Goal: Task Accomplishment & Management: Manage account settings

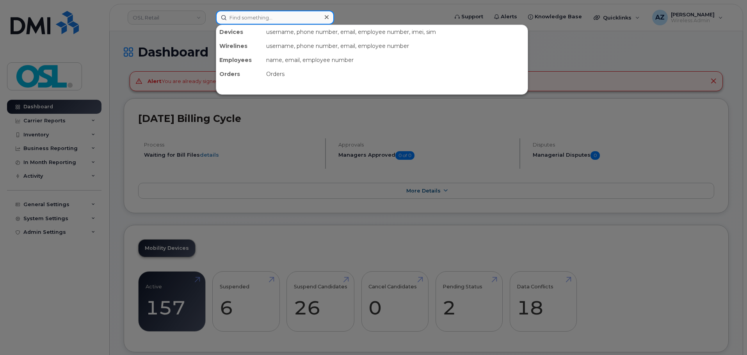
click at [271, 19] on input at bounding box center [275, 18] width 118 height 14
paste input "14165738263"
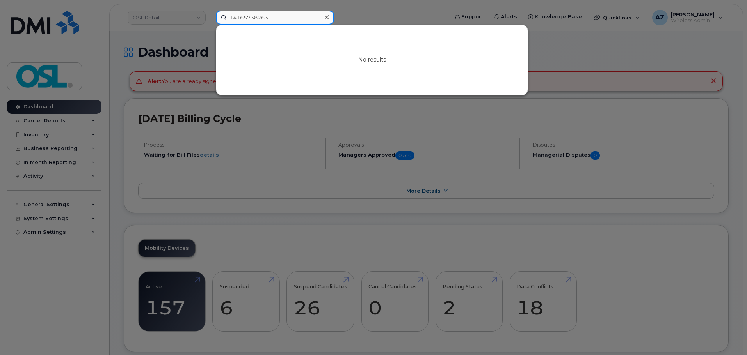
click at [232, 17] on input "14165738263" at bounding box center [275, 18] width 118 height 14
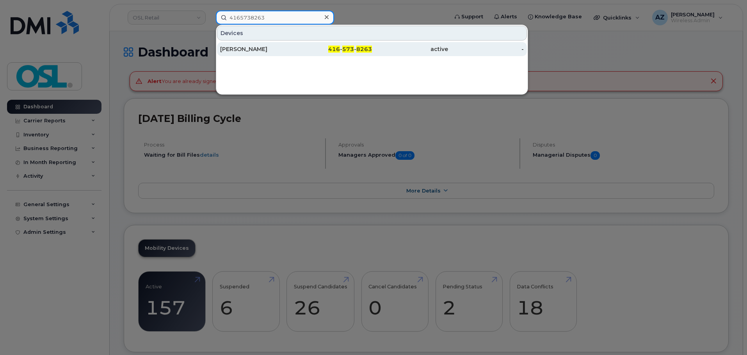
type input "4165738263"
click at [272, 46] on div "[PERSON_NAME]" at bounding box center [258, 49] width 76 height 8
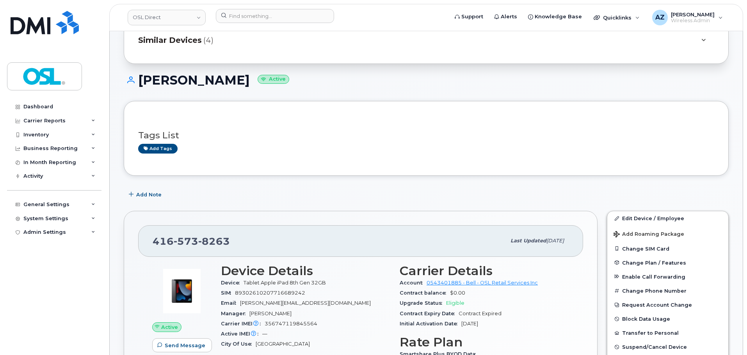
scroll to position [32, 0]
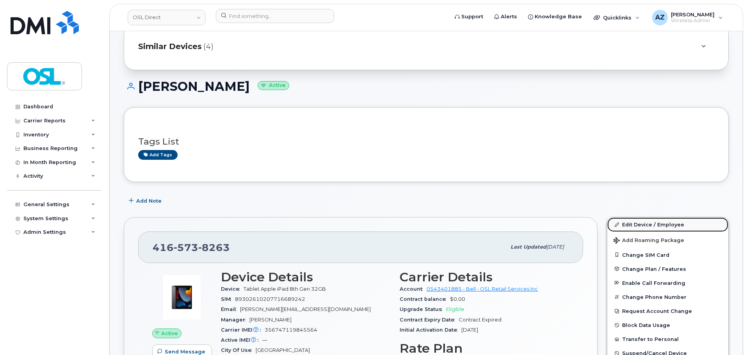
click at [630, 224] on link "Edit Device / Employee" at bounding box center [667, 225] width 121 height 14
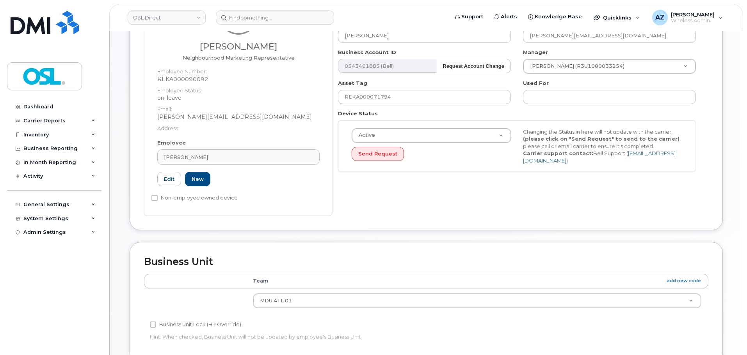
scroll to position [117, 0]
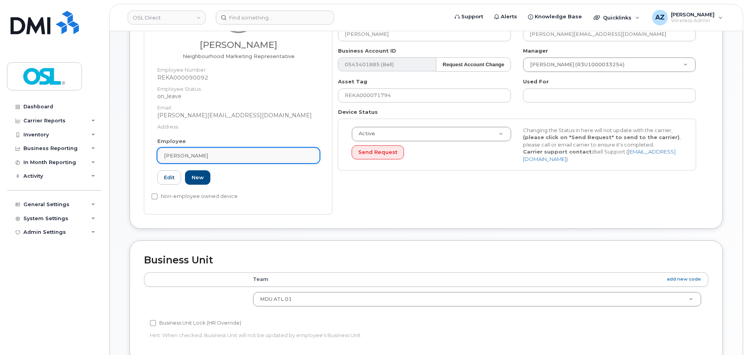
click at [204, 155] on span "Ashwin Sharma" at bounding box center [186, 155] width 44 height 7
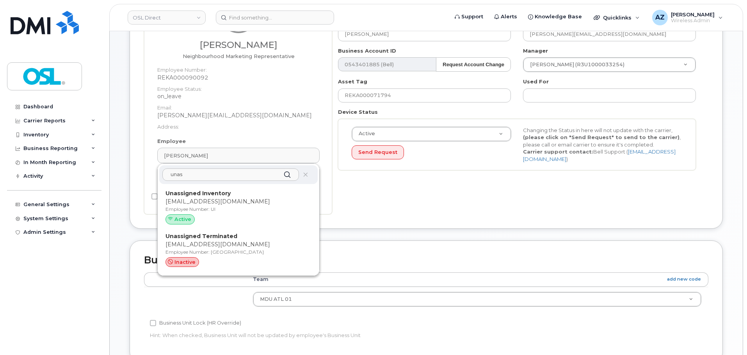
type input "unas"
click at [234, 202] on p "support@osldirect.com" at bounding box center [238, 202] width 146 height 8
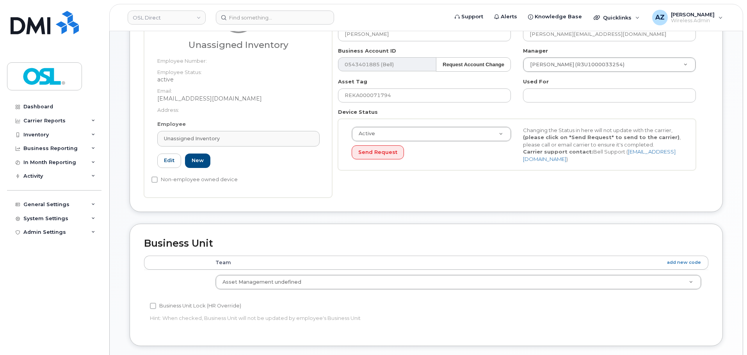
type input "UI"
type input "Unassigned Inventory"
type input "support@osldirect.com"
type input "4724252"
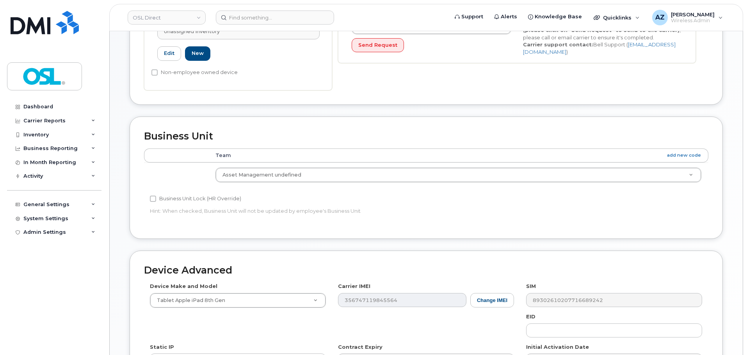
scroll to position [353, 0]
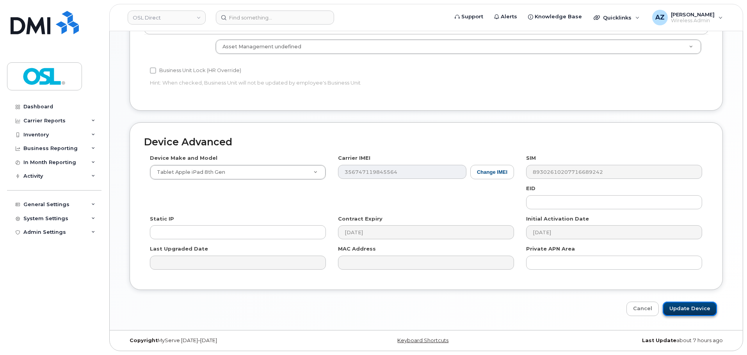
click at [690, 309] on input "Update Device" at bounding box center [690, 309] width 54 height 14
type input "Saving..."
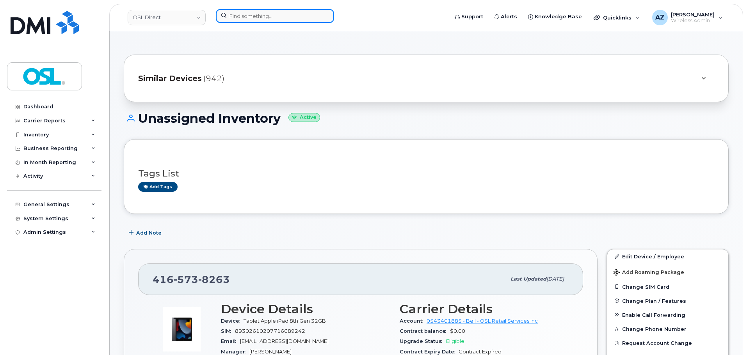
click at [242, 16] on input at bounding box center [275, 16] width 118 height 14
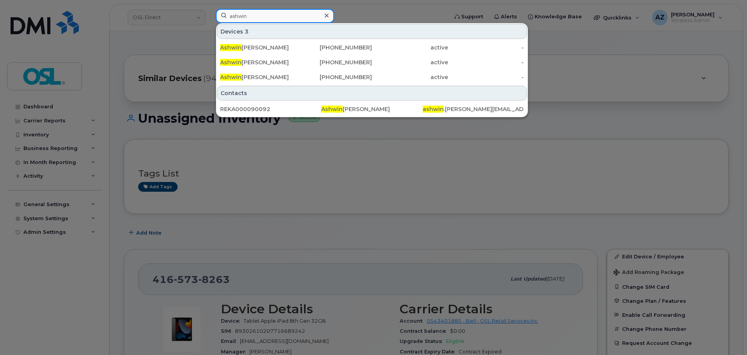
type input "ashwin"
click at [288, 55] on div "Ashwin Sharma 647-326-3674 active - Ashwin Sharma 506-377-7926 active - Ashwin …" at bounding box center [371, 62] width 311 height 45
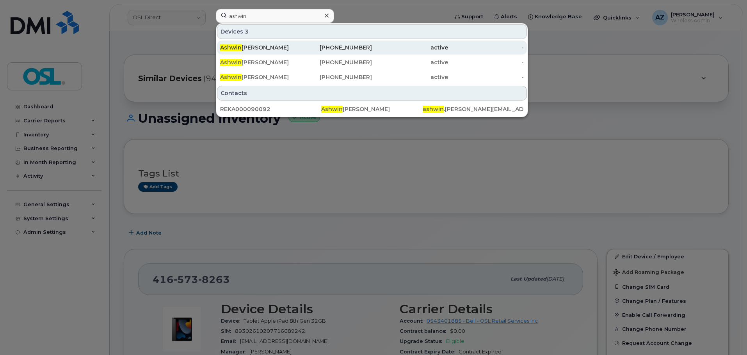
click at [287, 51] on div "Ashwin Sharma" at bounding box center [258, 48] width 76 height 8
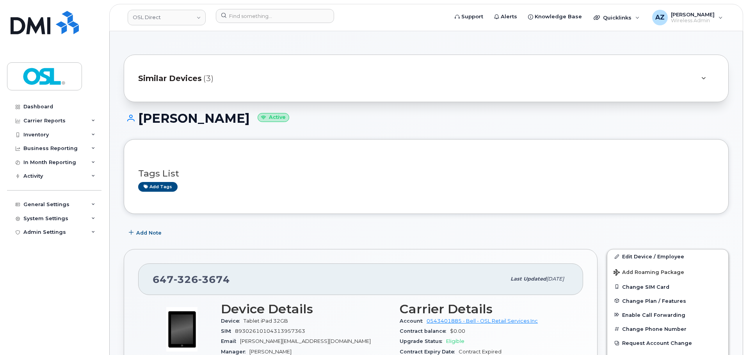
click at [240, 79] on div "Similar Devices (3)" at bounding box center [415, 78] width 554 height 19
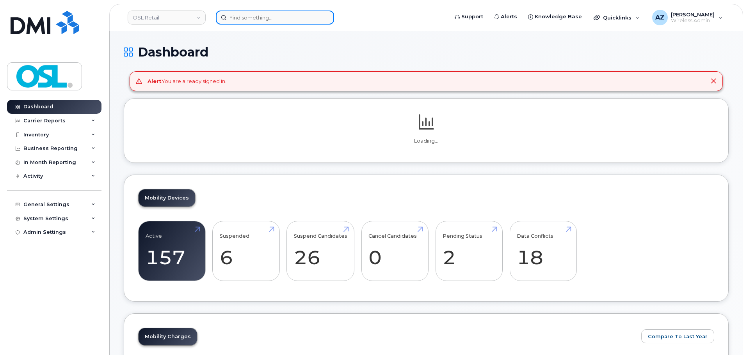
click at [259, 18] on input at bounding box center [275, 18] width 118 height 14
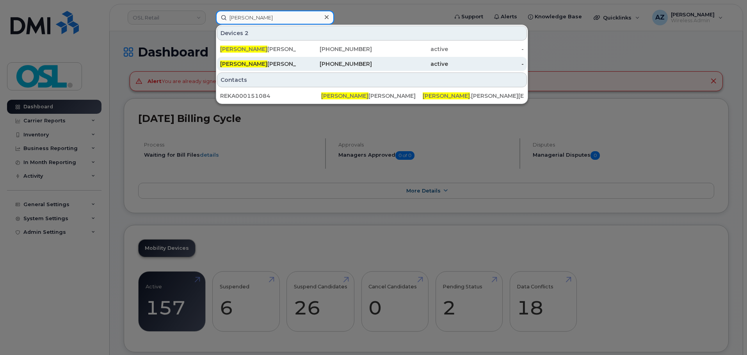
type input "komal"
click at [252, 65] on div "Komal Komal" at bounding box center [258, 64] width 76 height 8
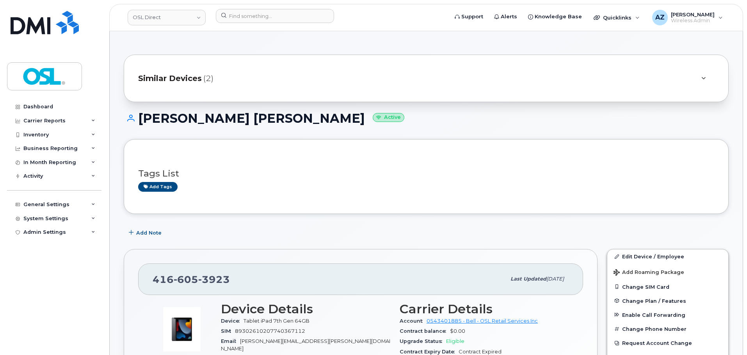
click at [189, 80] on span "Similar Devices" at bounding box center [170, 78] width 64 height 11
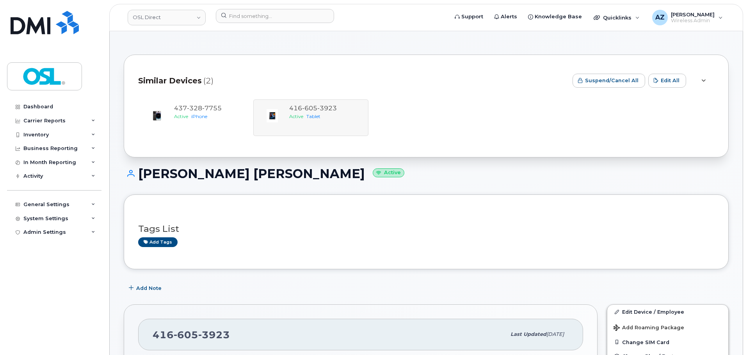
click at [341, 119] on div "[PHONE_NUMBER] Active iPhone [PHONE_NUMBER] Active Tablet" at bounding box center [426, 118] width 576 height 37
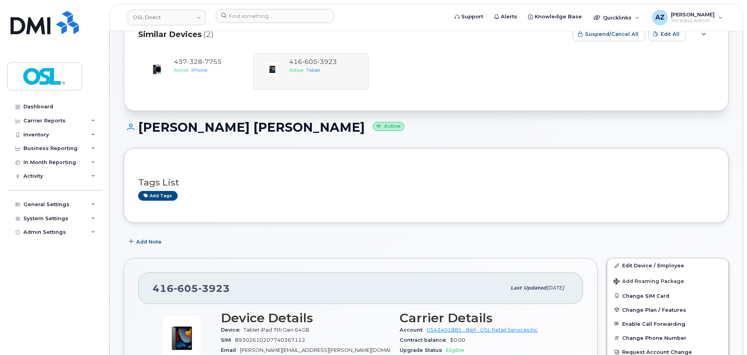
scroll to position [156, 0]
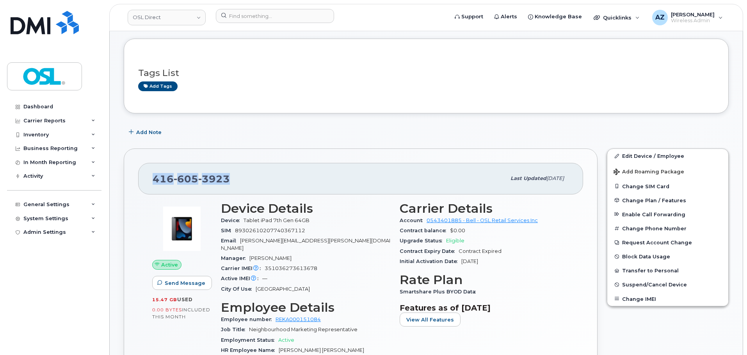
drag, startPoint x: 237, startPoint y: 183, endPoint x: 132, endPoint y: 179, distance: 105.1
click at [130, 178] on div "[PHONE_NUMBER] Last updated [DATE] Active Send Message 15.47 GB  used 0.00 Byte…" at bounding box center [361, 306] width 474 height 314
copy span "[PHONE_NUMBER]"
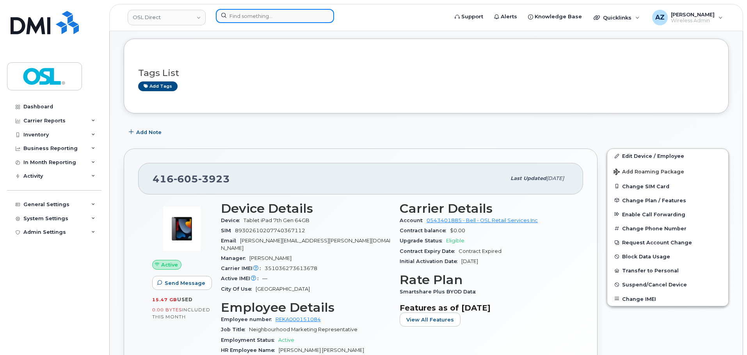
click at [258, 19] on input at bounding box center [275, 16] width 118 height 14
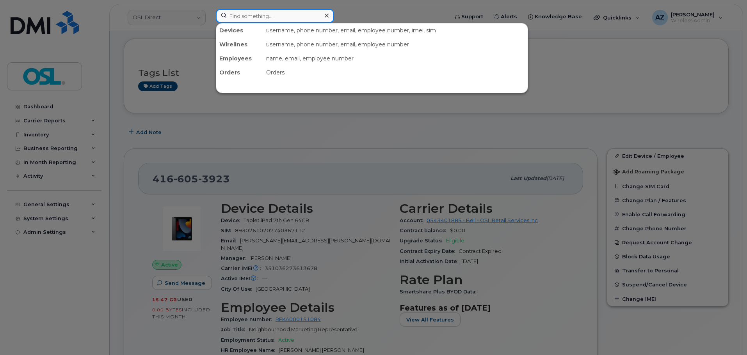
paste input "[PERSON_NAME]"
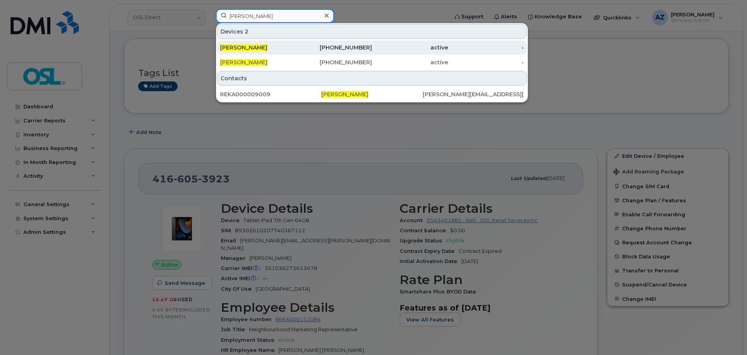
type input "[PERSON_NAME]"
click at [291, 46] on div "[PERSON_NAME]" at bounding box center [258, 48] width 76 height 8
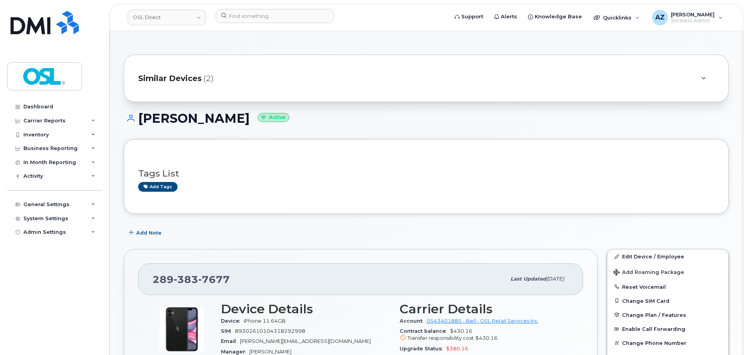
click at [234, 72] on div "Similar Devices (2)" at bounding box center [415, 78] width 554 height 19
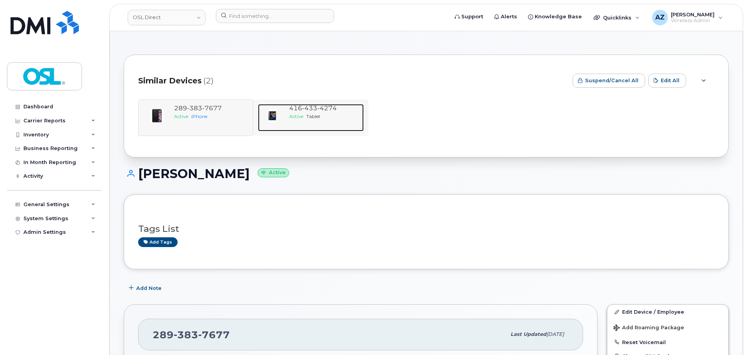
click at [322, 117] on div "Active Tablet" at bounding box center [324, 116] width 71 height 7
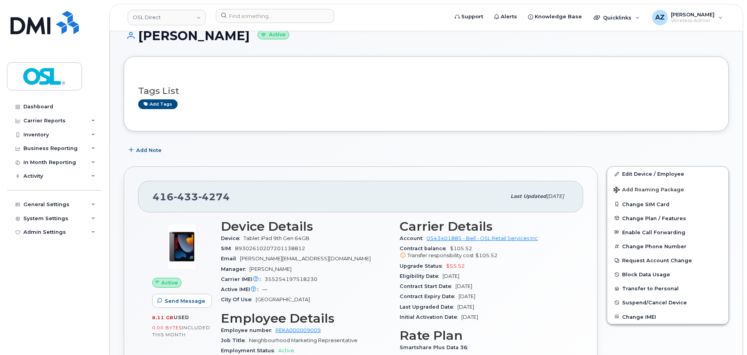
scroll to position [117, 0]
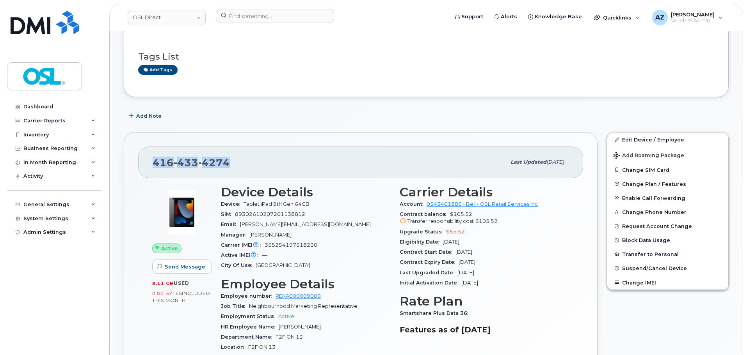
drag, startPoint x: 208, startPoint y: 168, endPoint x: 149, endPoint y: 166, distance: 58.6
click at [149, 166] on div "[PHONE_NUMBER] Last updated [DATE]" at bounding box center [360, 162] width 445 height 31
copy span "[PHONE_NUMBER]"
